Goal: Book appointment/travel/reservation

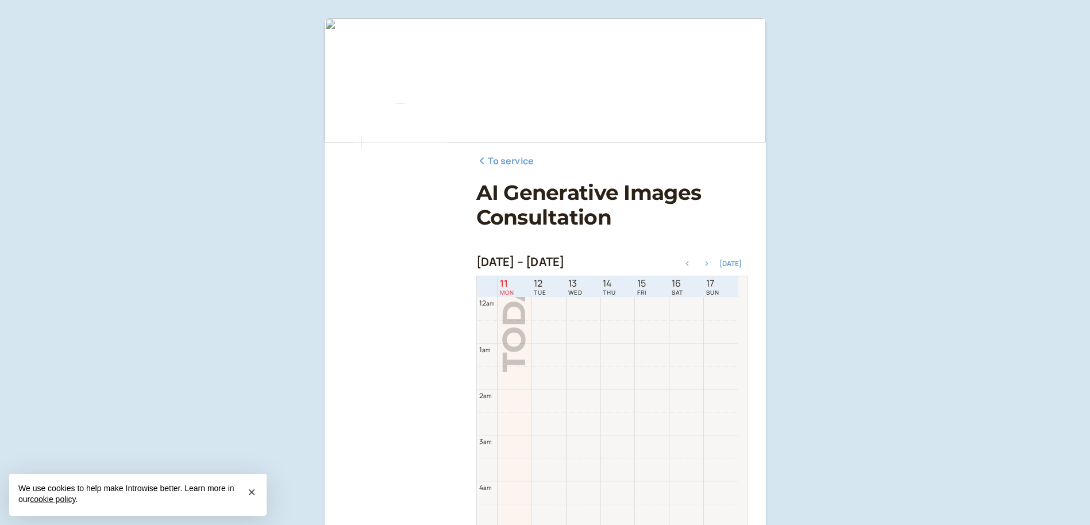
scroll to position [368, 0]
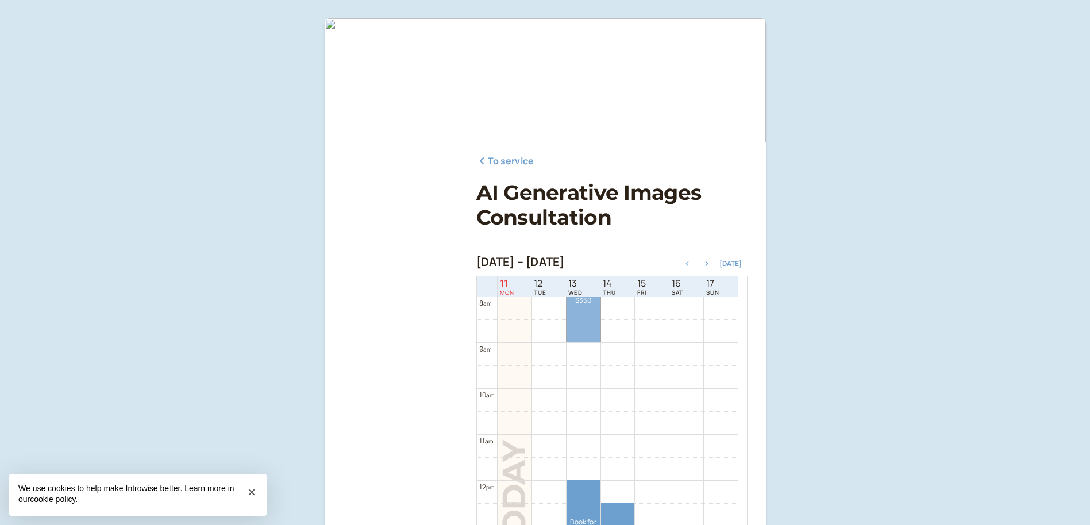
click at [583, 309] on link "Book for $350 $350" at bounding box center [584, 296] width 34 height 91
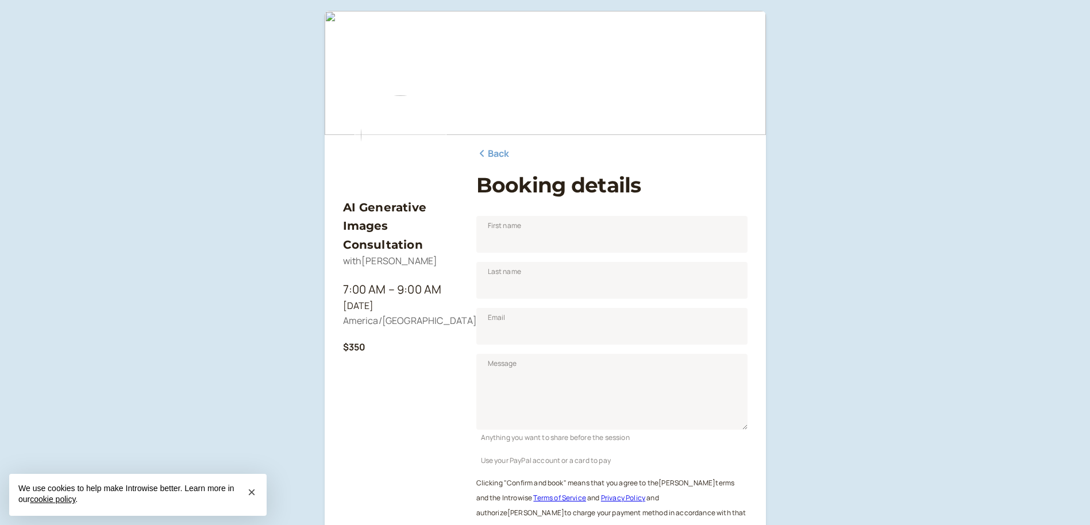
scroll to position [138, 0]
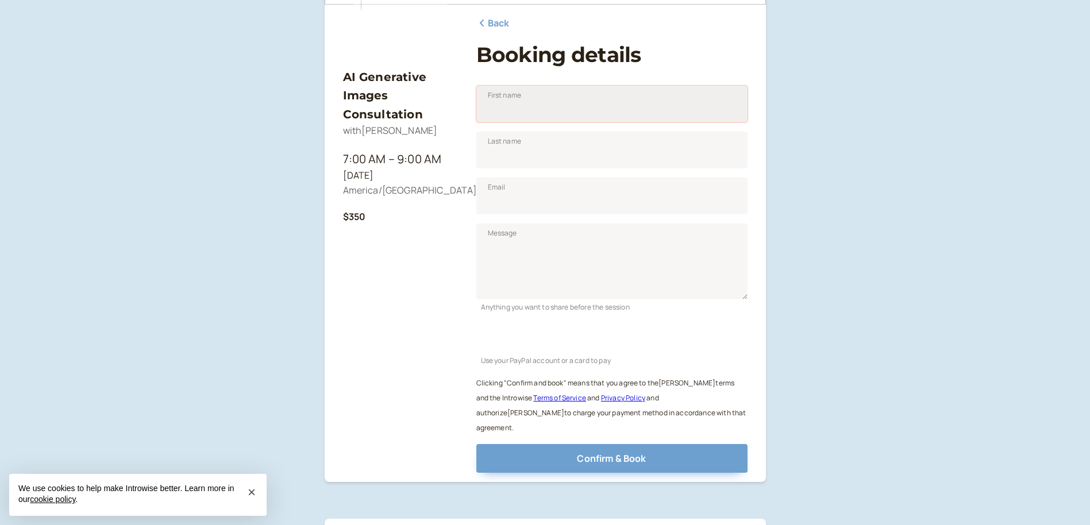
click at [529, 109] on input "First name" at bounding box center [612, 104] width 271 height 37
type input "[PERSON_NAME]"
type input "[EMAIL_ADDRESS][DOMAIN_NAME]"
type input "[PERSON_NAME]"
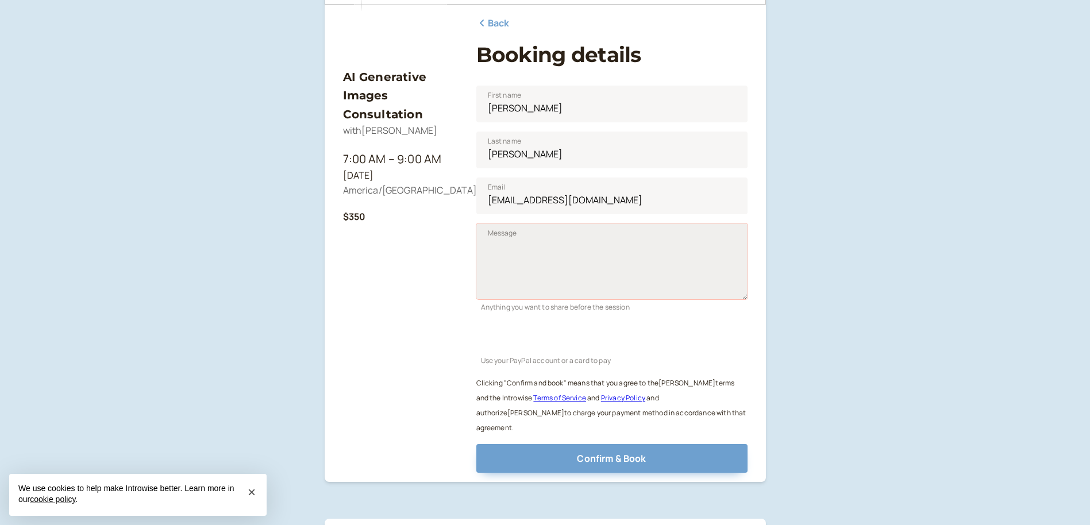
click at [529, 251] on textarea "Message" at bounding box center [612, 262] width 271 height 76
drag, startPoint x: 671, startPoint y: 203, endPoint x: 378, endPoint y: 174, distance: 294.7
click at [378, 174] on div "AI Generative Images Consultation with [PERSON_NAME] 7:00 AM – 9:00 AM [DATE] A…" at bounding box center [545, 181] width 405 height 583
type input "[EMAIL_ADDRESS][DOMAIN_NAME]"
type textarea "N"
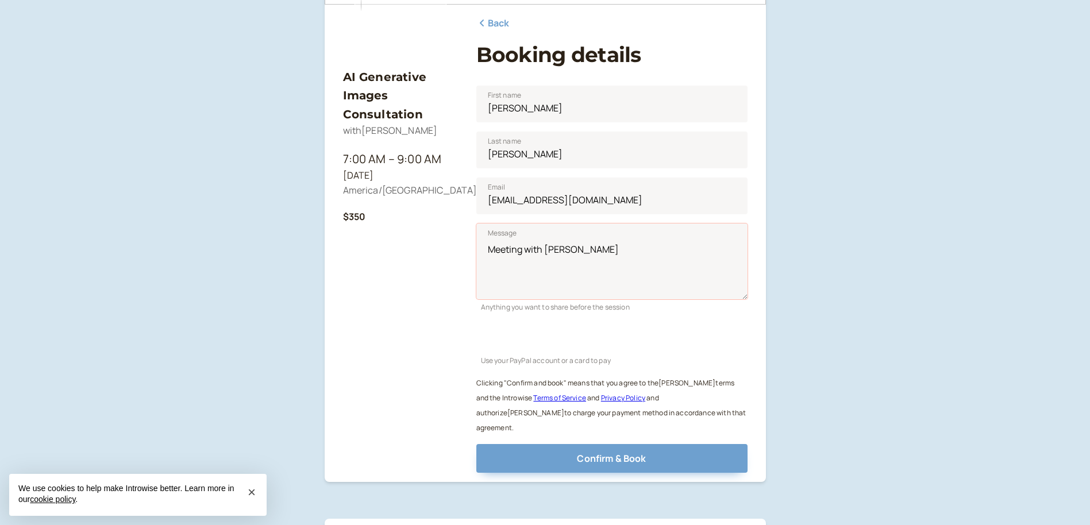
type textarea "Meeting with [PERSON_NAME]"
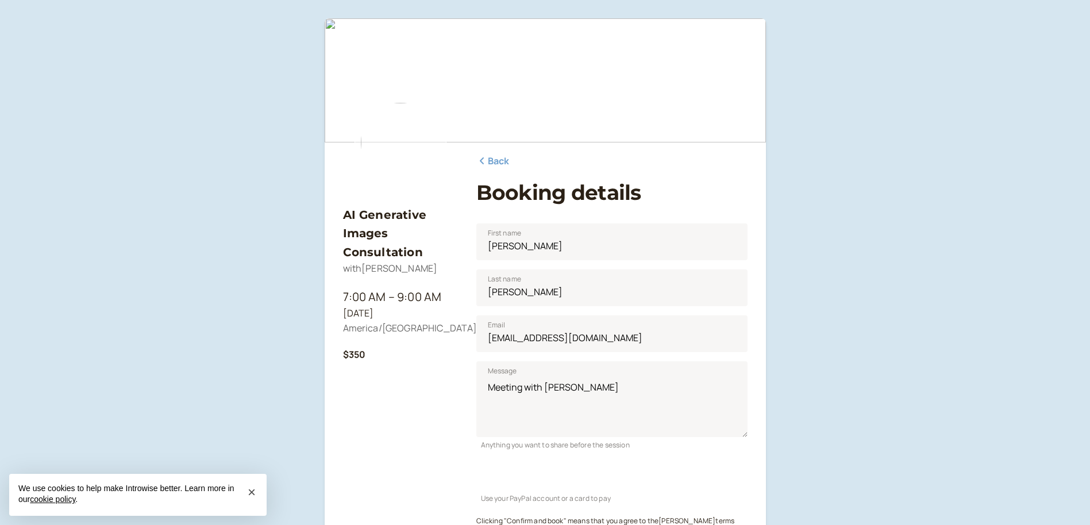
scroll to position [168, 0]
